Goal: Information Seeking & Learning: Compare options

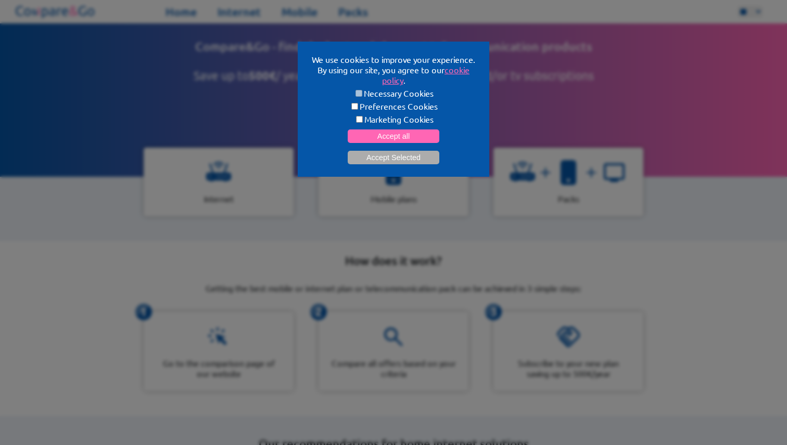
click at [388, 135] on button "Accept all" at bounding box center [394, 137] width 92 height 14
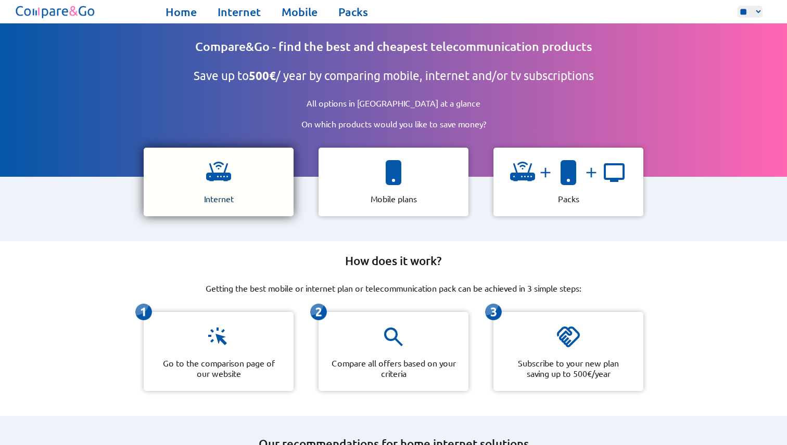
click at [188, 176] on div "Internet" at bounding box center [219, 182] width 150 height 69
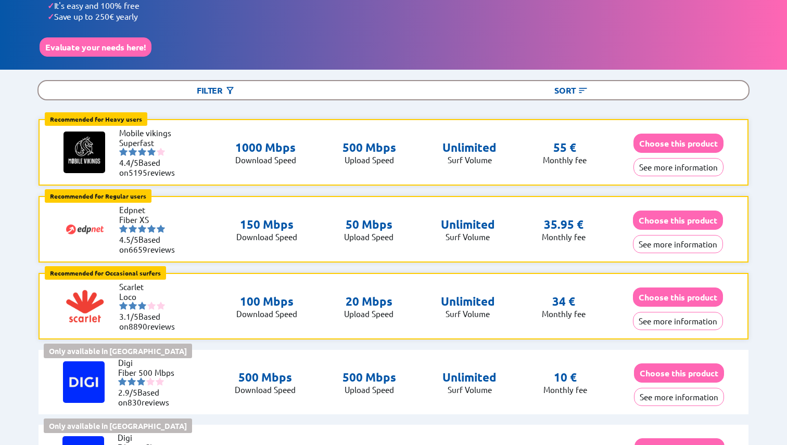
scroll to position [21, 0]
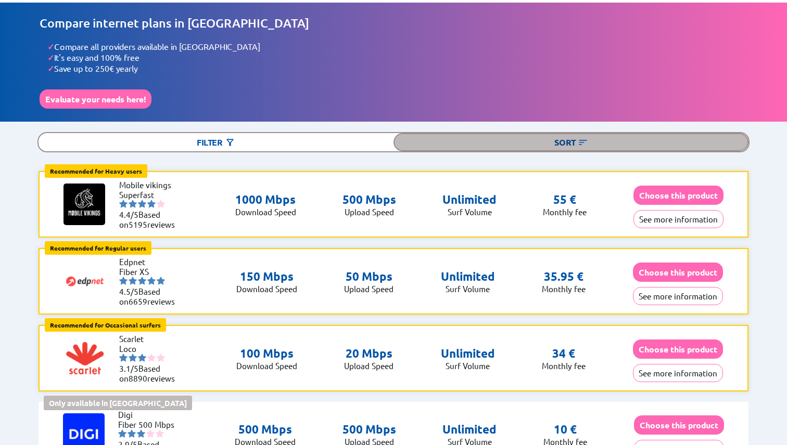
click at [578, 141] on img at bounding box center [582, 142] width 10 height 10
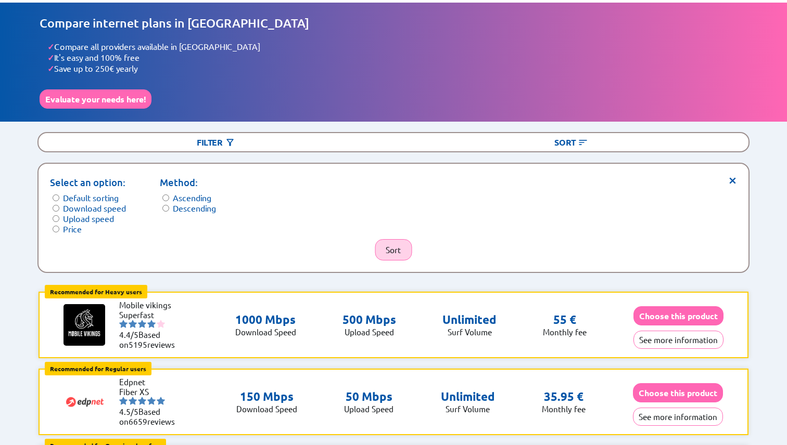
click at [391, 243] on button "Sort" at bounding box center [393, 249] width 37 height 21
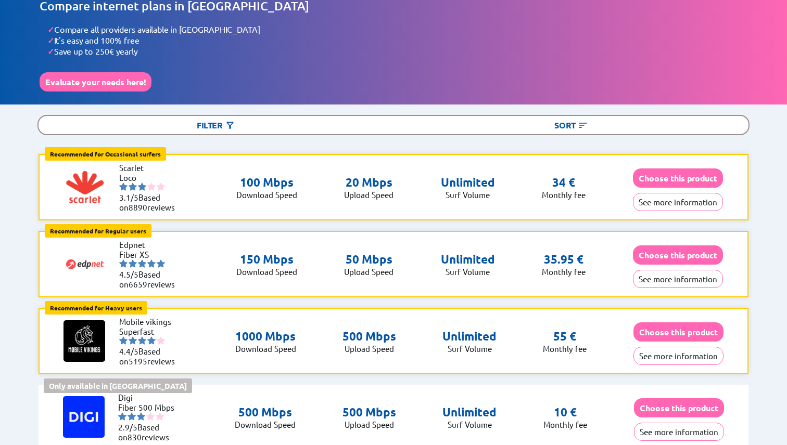
scroll to position [0, 0]
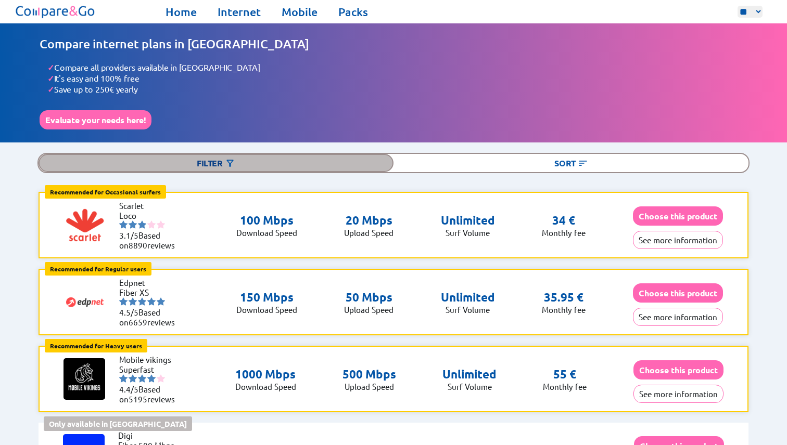
click at [234, 161] on img at bounding box center [230, 163] width 10 height 10
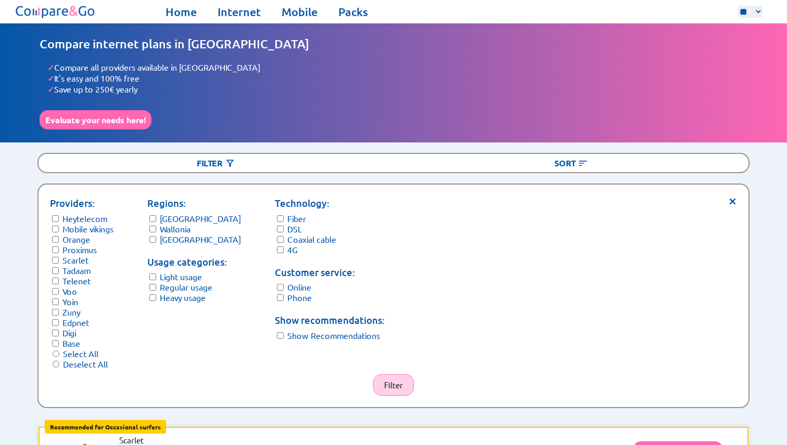
click at [393, 378] on button "Filter" at bounding box center [393, 385] width 41 height 21
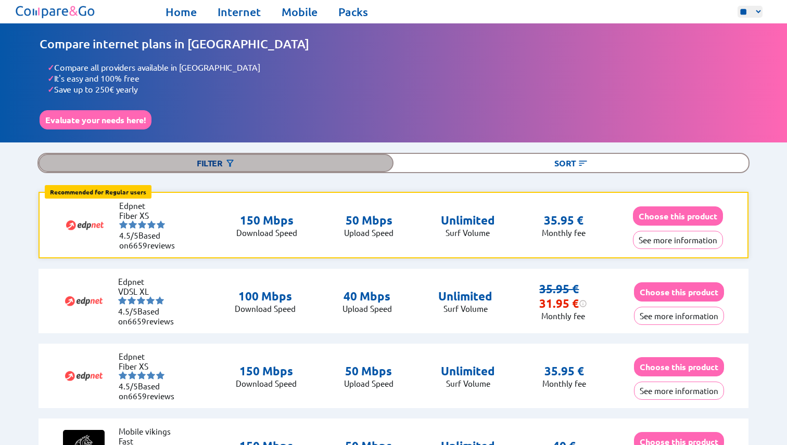
click at [238, 154] on div "Filter" at bounding box center [215, 163] width 355 height 18
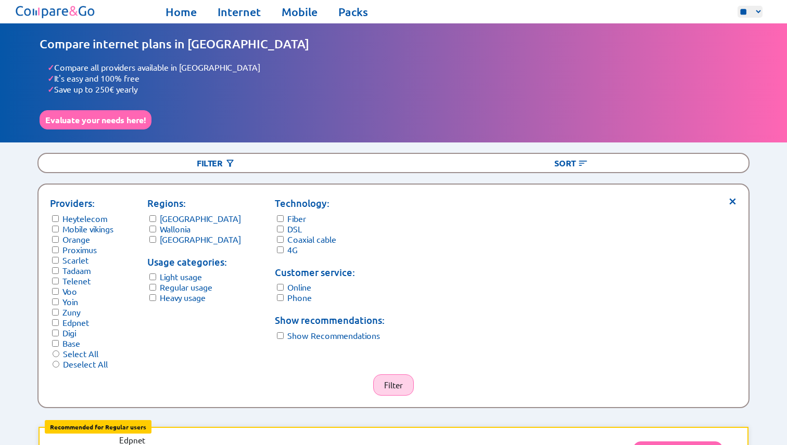
click at [395, 375] on button "Filter" at bounding box center [393, 385] width 41 height 21
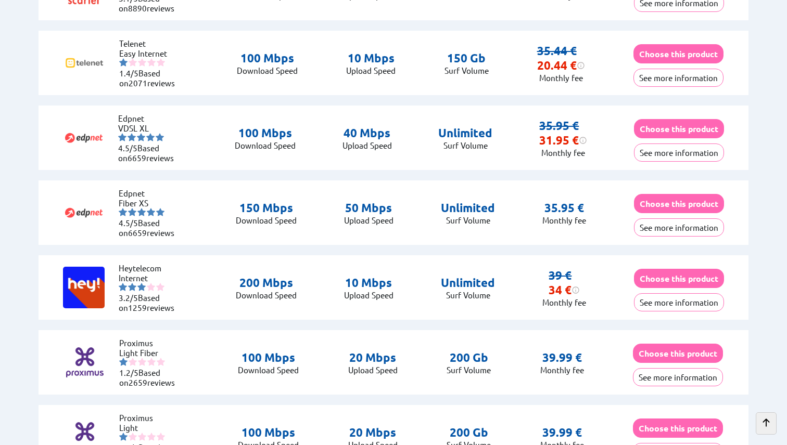
scroll to position [606, 0]
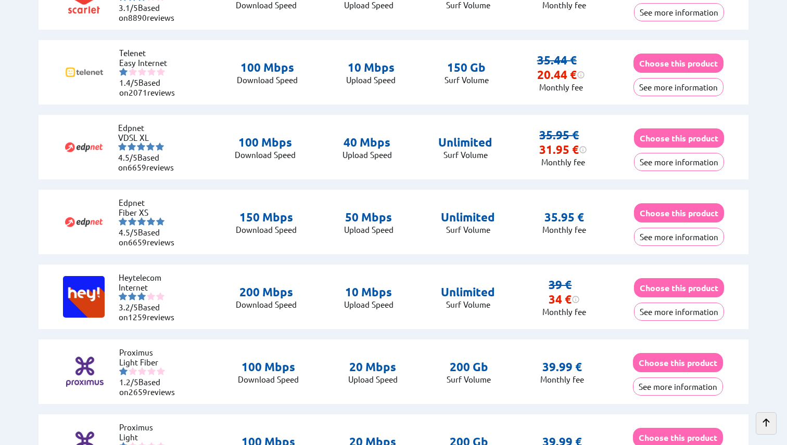
drag, startPoint x: 95, startPoint y: 142, endPoint x: 104, endPoint y: 139, distance: 9.6
click at [95, 142] on img at bounding box center [84, 147] width 42 height 42
drag, startPoint x: 99, startPoint y: 140, endPoint x: 79, endPoint y: 140, distance: 20.8
click at [77, 140] on div "Edpnet VDSL XL 4.5/5 Based on 6659 reviews" at bounding box center [125, 146] width 125 height 65
click at [108, 147] on div "Edpnet VDSL XL 4.5/5 Based on 6659 reviews" at bounding box center [125, 146] width 125 height 65
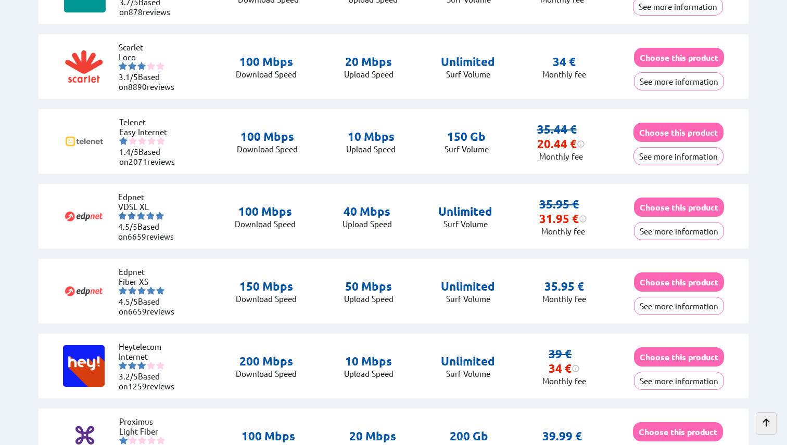
scroll to position [524, 0]
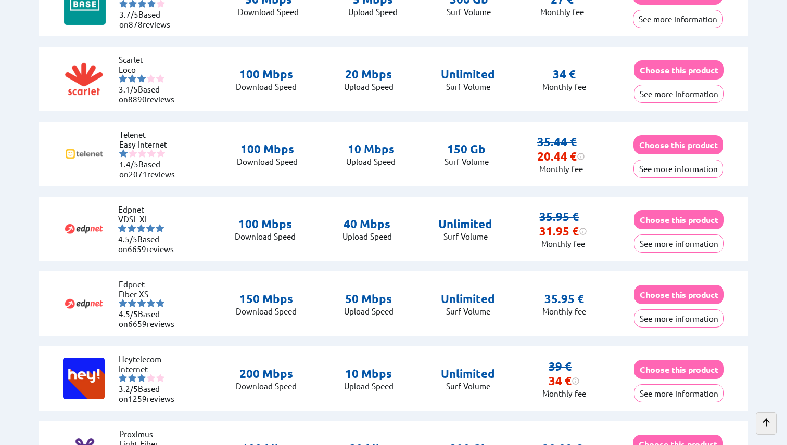
click at [94, 225] on img at bounding box center [84, 229] width 42 height 42
click at [132, 204] on li "Edpnet" at bounding box center [149, 209] width 62 height 10
copy li "Edpnet"
